Goal: Check status

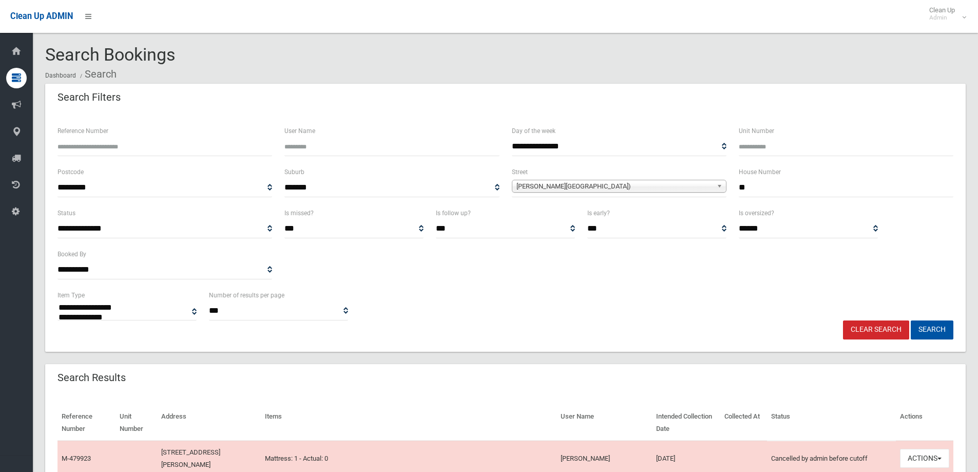
select select
click at [560, 184] on span "[PERSON_NAME][GEOGRAPHIC_DATA])" at bounding box center [614, 186] width 196 height 12
type input "********"
click at [561, 216] on li "[PERSON_NAME][GEOGRAPHIC_DATA] ([GEOGRAPHIC_DATA] 2200)" at bounding box center [618, 214] width 209 height 13
drag, startPoint x: 777, startPoint y: 191, endPoint x: 700, endPoint y: 200, distance: 77.6
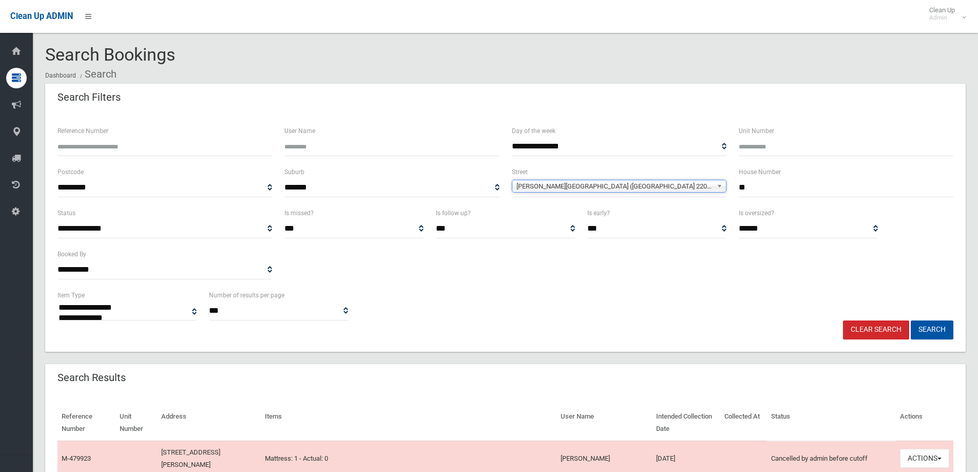
click at [700, 200] on div "**********" at bounding box center [505, 186] width 908 height 41
type input "**"
click at [911, 320] on button "Search" at bounding box center [932, 329] width 43 height 19
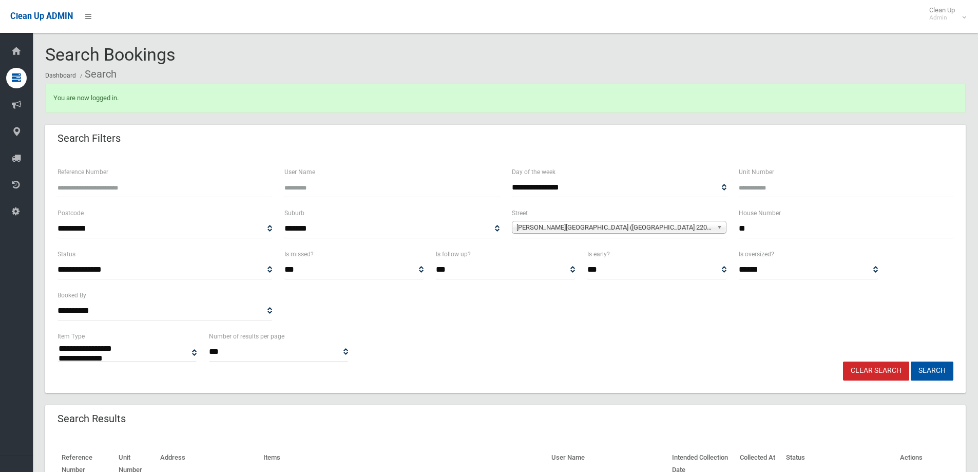
select select
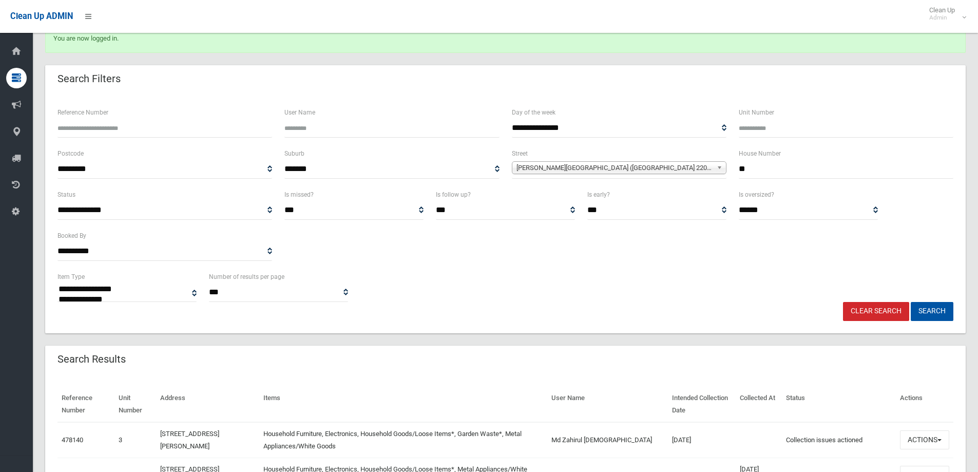
scroll to position [154, 0]
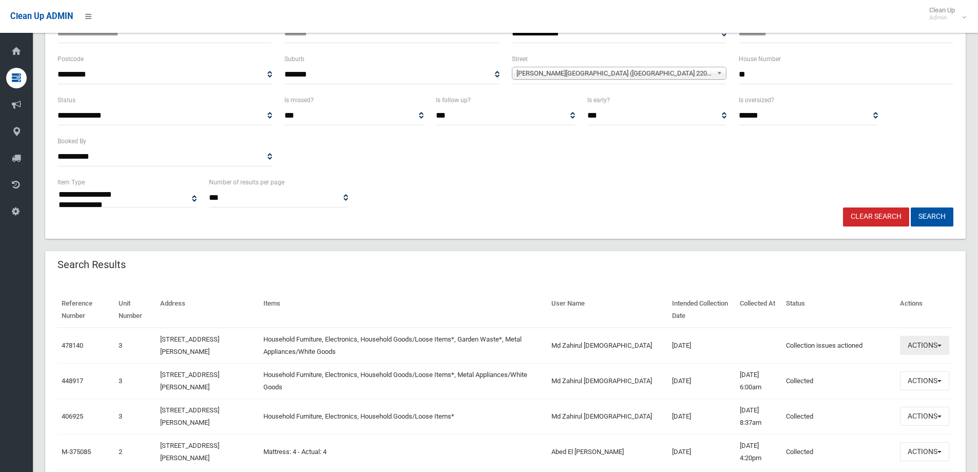
click at [926, 348] on button "Actions" at bounding box center [924, 345] width 49 height 19
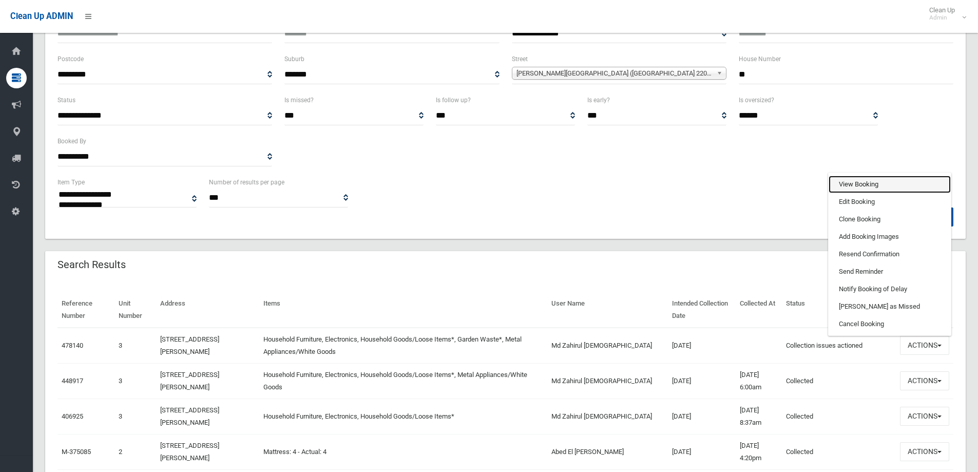
click at [864, 183] on link "View Booking" at bounding box center [890, 184] width 122 height 17
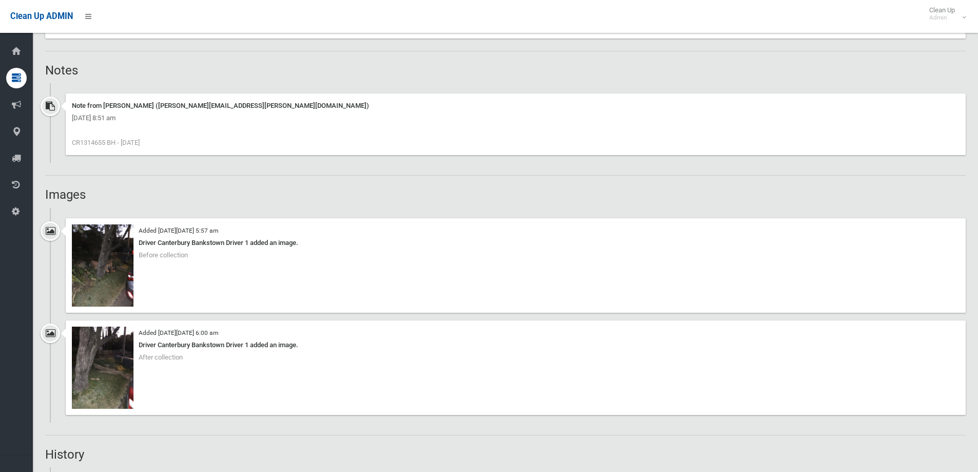
scroll to position [667, 0]
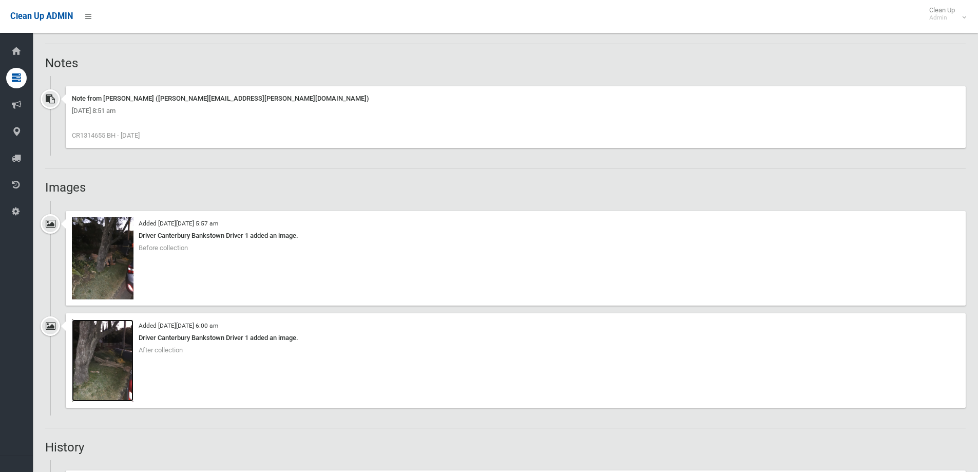
click at [108, 382] on img at bounding box center [103, 360] width 62 height 82
click at [101, 257] on img at bounding box center [103, 258] width 62 height 82
click at [98, 389] on img at bounding box center [103, 360] width 62 height 82
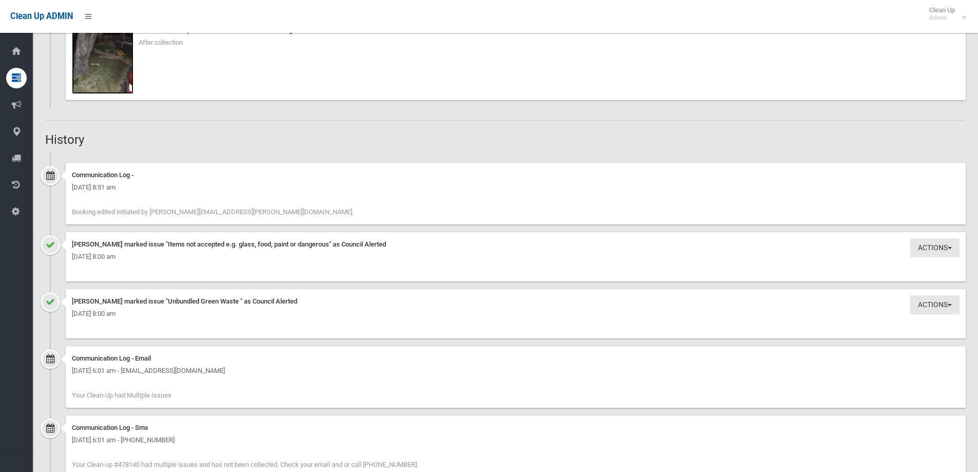
scroll to position [975, 0]
click at [101, 73] on img at bounding box center [103, 52] width 62 height 82
